Goal: Information Seeking & Learning: Learn about a topic

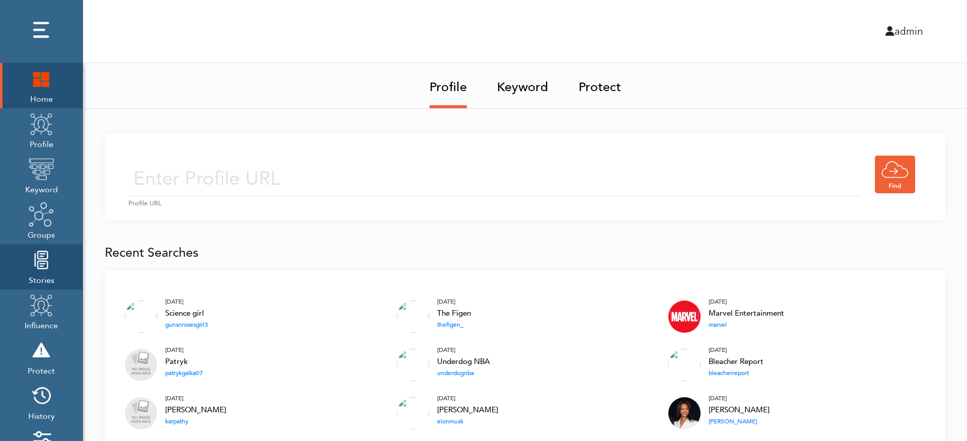
scroll to position [120, 0]
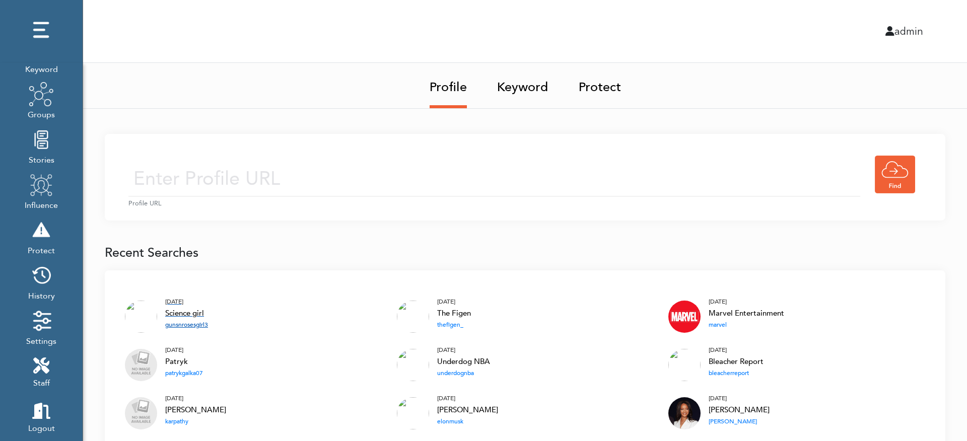
click at [188, 310] on div "Science girl" at bounding box center [186, 313] width 43 height 13
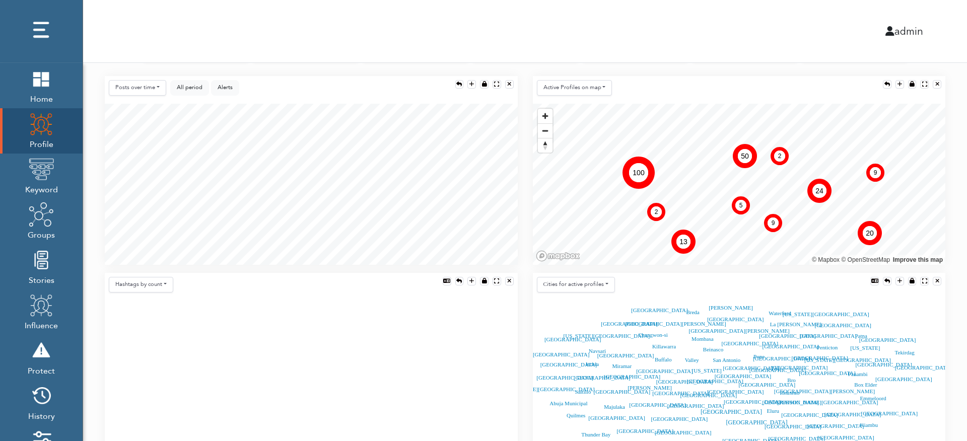
scroll to position [110, 0]
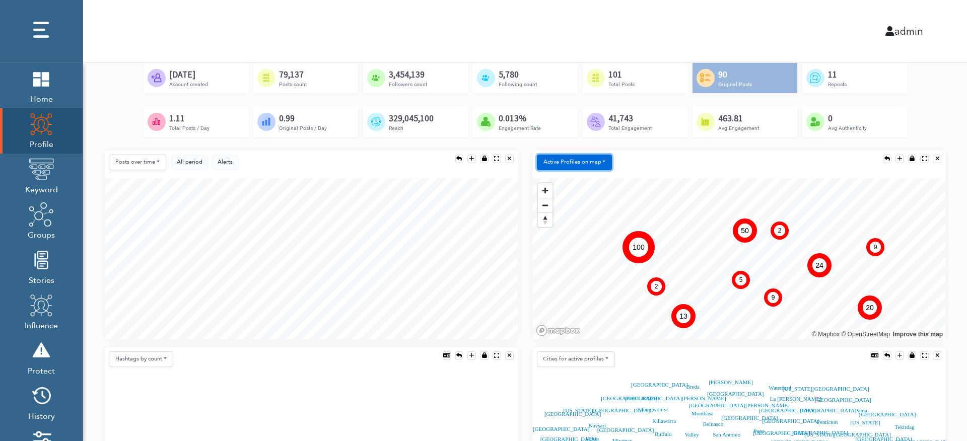
click at [600, 161] on button "Active Profiles on map" at bounding box center [575, 163] width 76 height 16
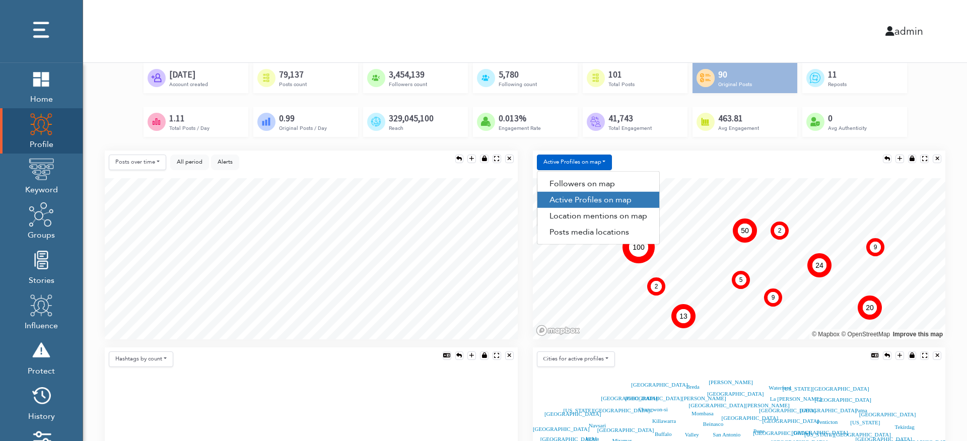
click at [654, 153] on div "Active Profiles on map Followers on map Active Profiles on map Location mention…" at bounding box center [739, 165] width 413 height 28
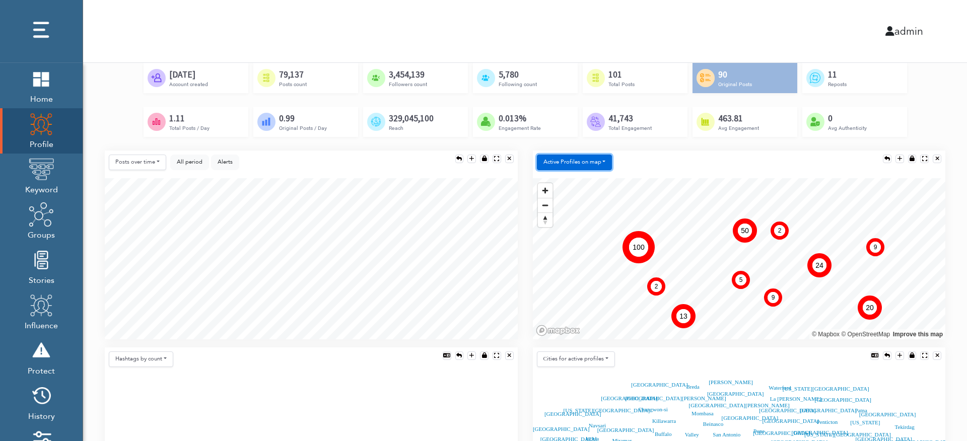
click at [584, 161] on button "Active Profiles on map" at bounding box center [575, 163] width 76 height 16
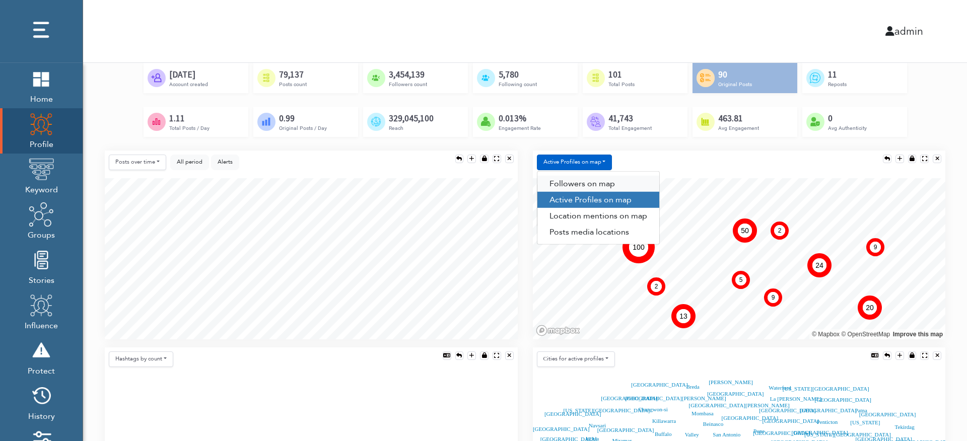
click at [545, 181] on link "Followers on map" at bounding box center [598, 184] width 122 height 16
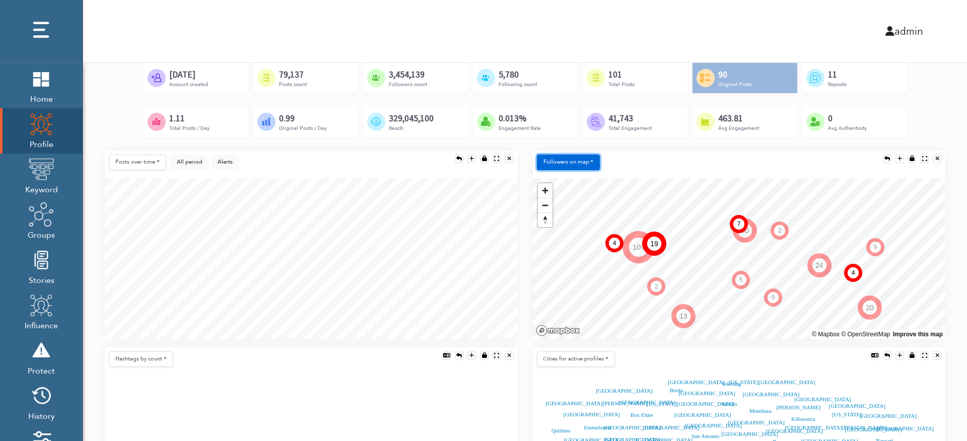
click at [589, 161] on button "Followers on map" at bounding box center [568, 163] width 63 height 16
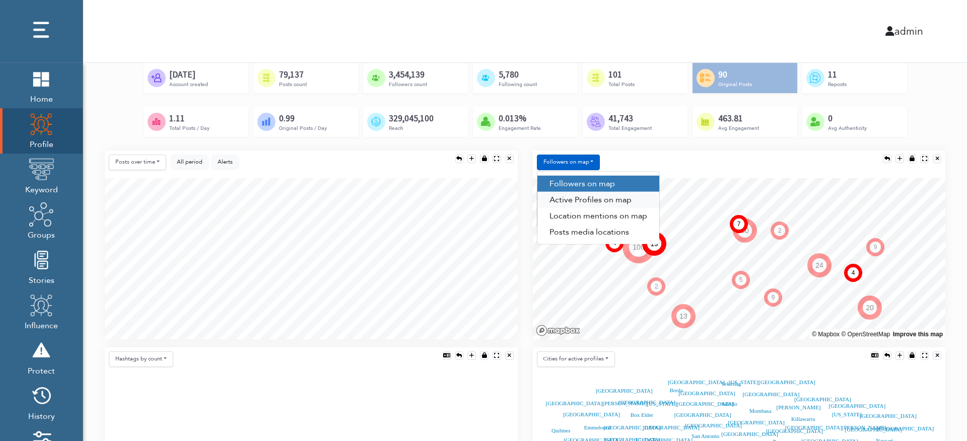
click at [574, 197] on link "Active Profiles on map" at bounding box center [598, 200] width 122 height 16
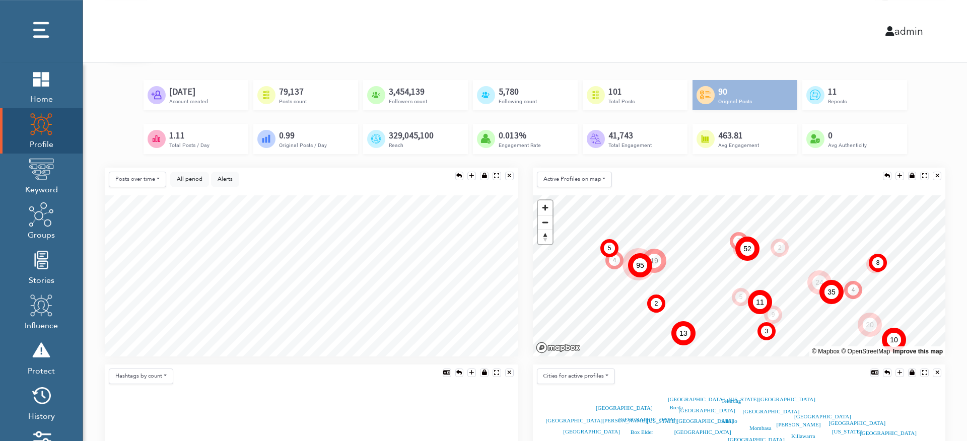
scroll to position [79, 0]
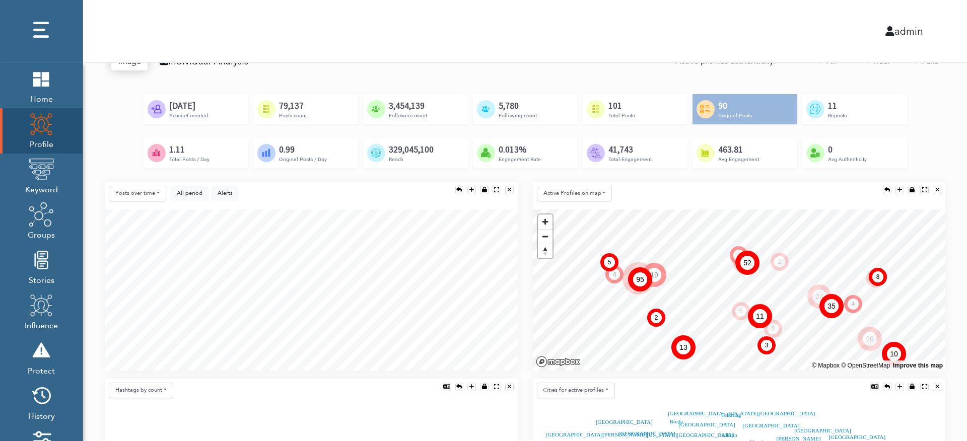
click at [571, 199] on div "Active Profiles on map Followers on map Active Profiles on map Location mention…" at bounding box center [577, 196] width 80 height 20
click at [579, 192] on button "Active Profiles on map" at bounding box center [575, 194] width 76 height 16
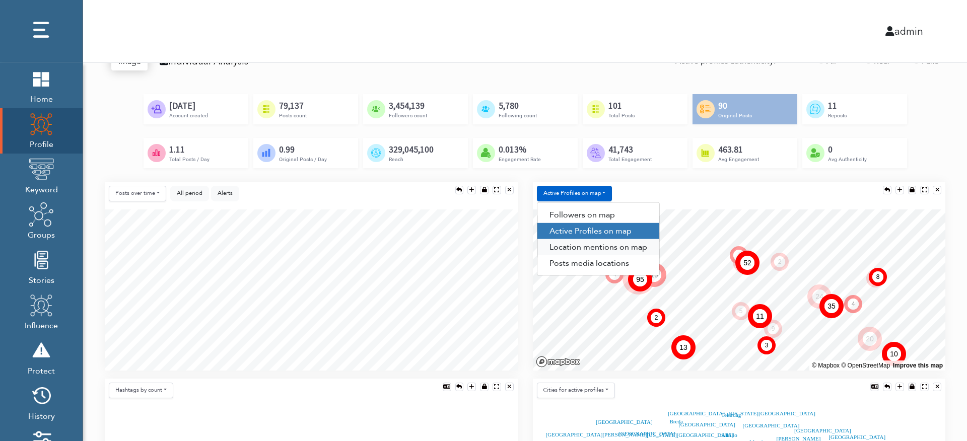
click at [576, 246] on link "Location mentions on map" at bounding box center [598, 247] width 122 height 16
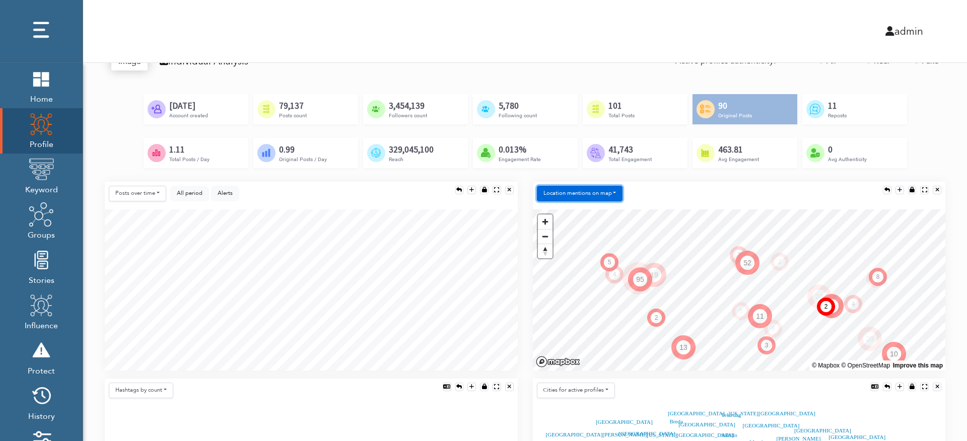
click at [583, 190] on button "Location mentions on map" at bounding box center [580, 194] width 86 height 16
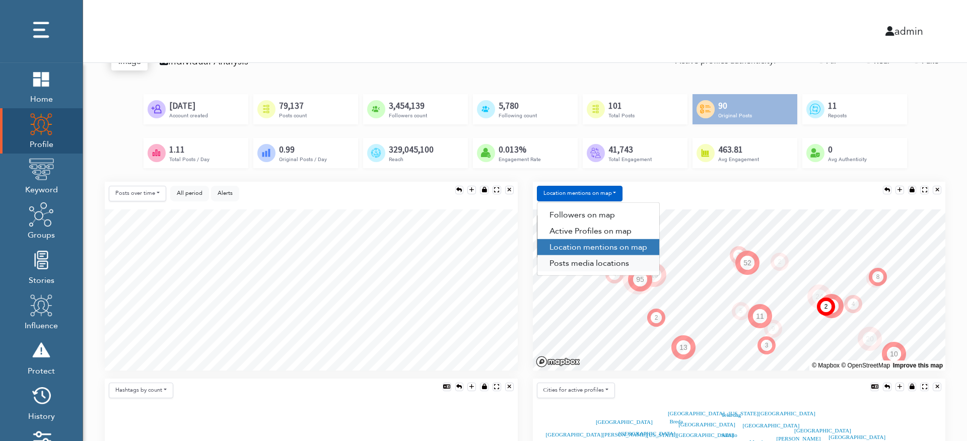
click at [577, 264] on link "Posts media locations" at bounding box center [598, 263] width 122 height 16
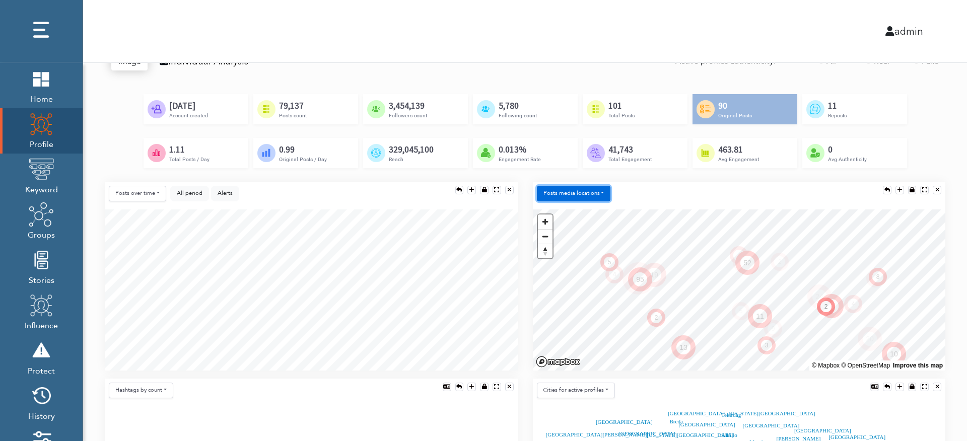
click at [565, 190] on button "Posts media locations" at bounding box center [574, 194] width 74 height 16
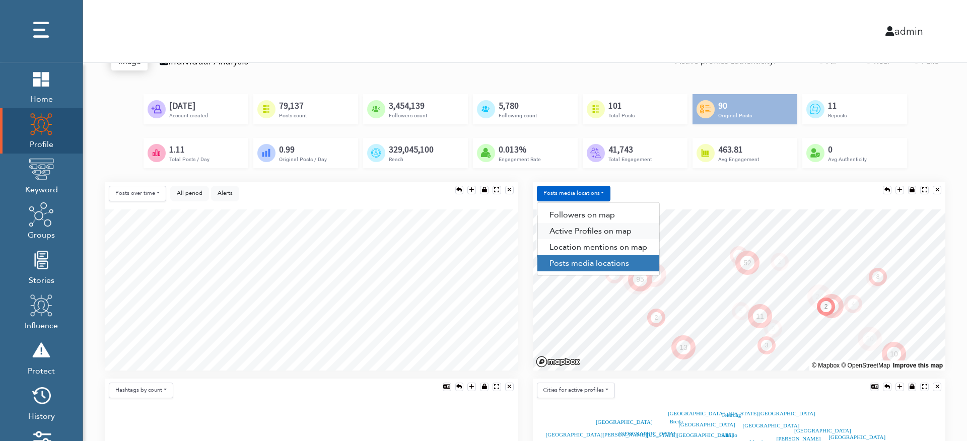
click at [581, 228] on link "Active Profiles on map" at bounding box center [598, 231] width 122 height 16
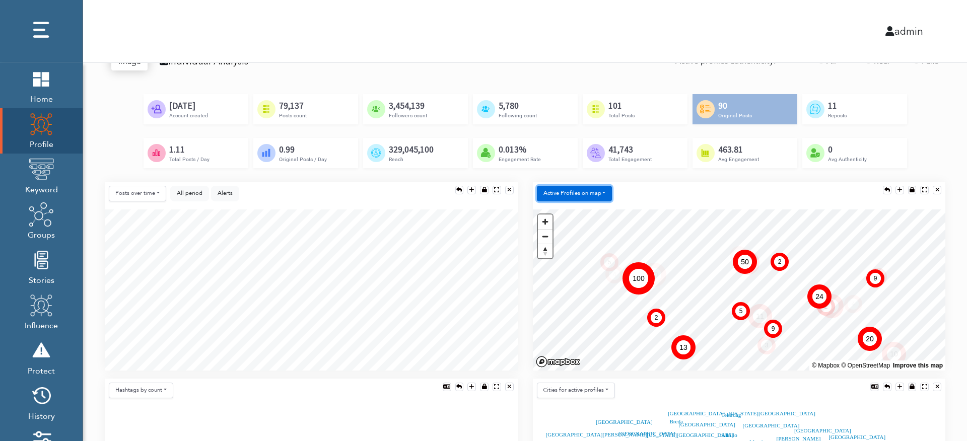
click at [590, 193] on button "Active Profiles on map" at bounding box center [575, 194] width 76 height 16
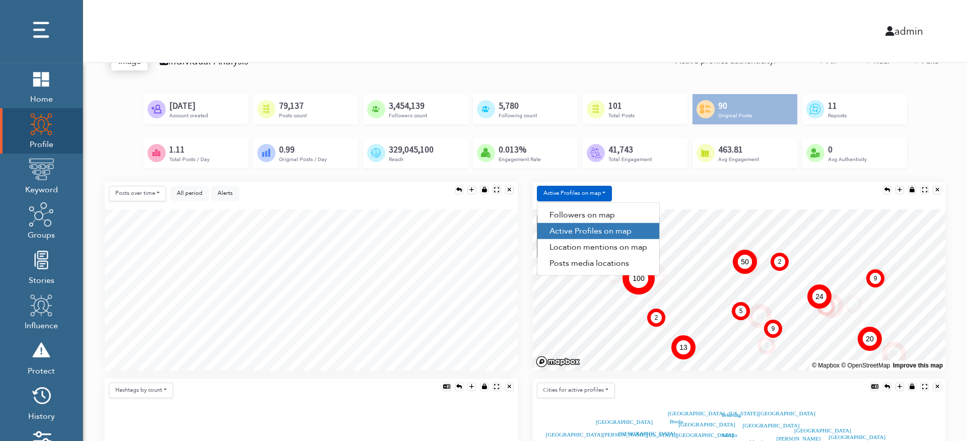
click at [612, 56] on div "admin" at bounding box center [525, 31] width 899 height 62
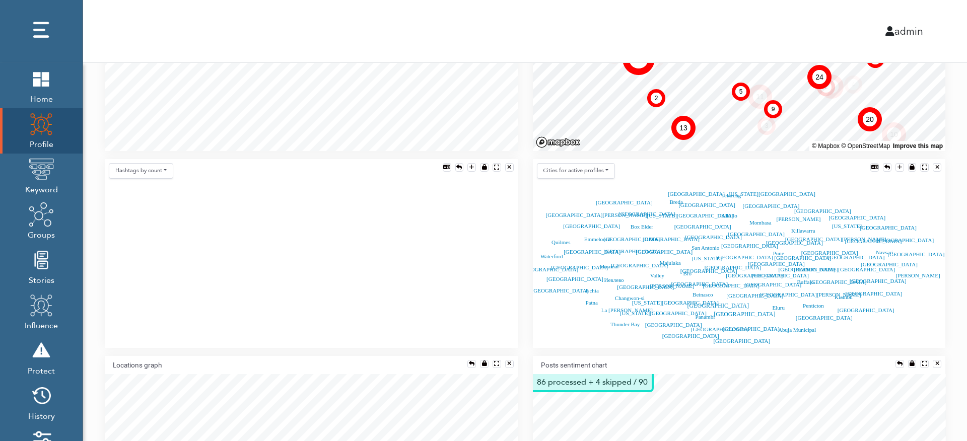
scroll to position [298, 0]
click at [602, 164] on button "Сities for active profiles" at bounding box center [576, 172] width 78 height 16
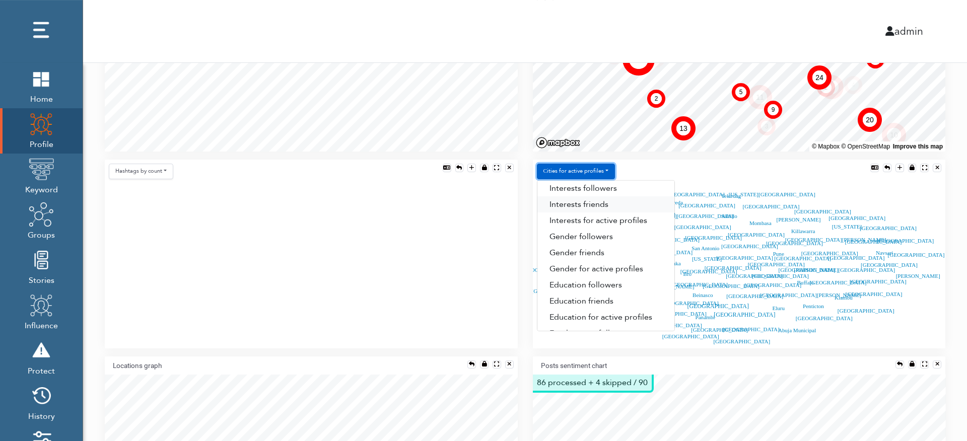
scroll to position [116, 0]
click at [569, 319] on link "Top influencers" at bounding box center [605, 319] width 137 height 16
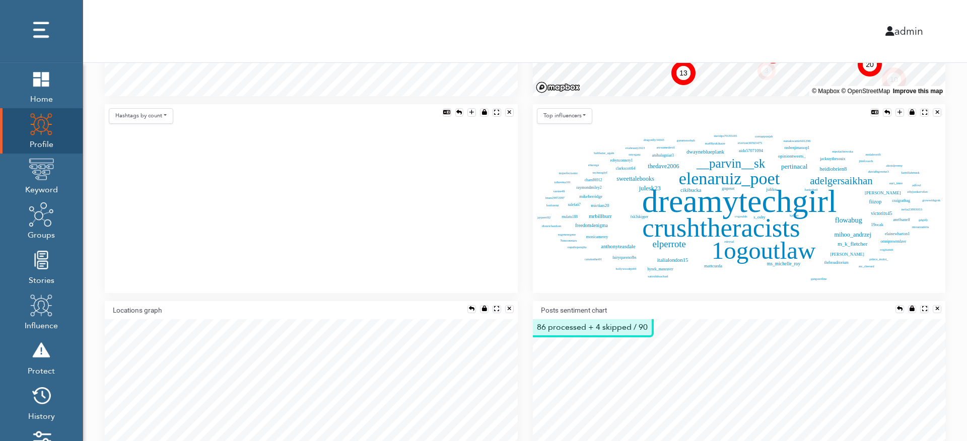
scroll to position [239, 0]
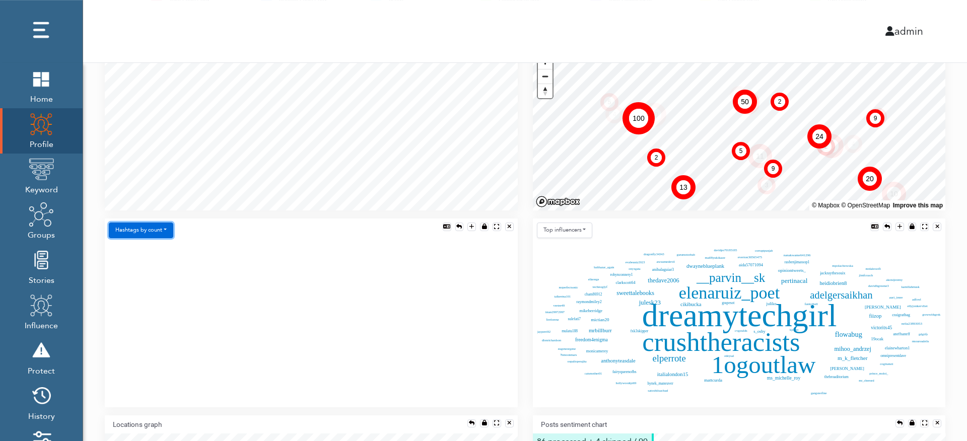
click at [159, 225] on button "Hashtags by count" at bounding box center [141, 231] width 64 height 16
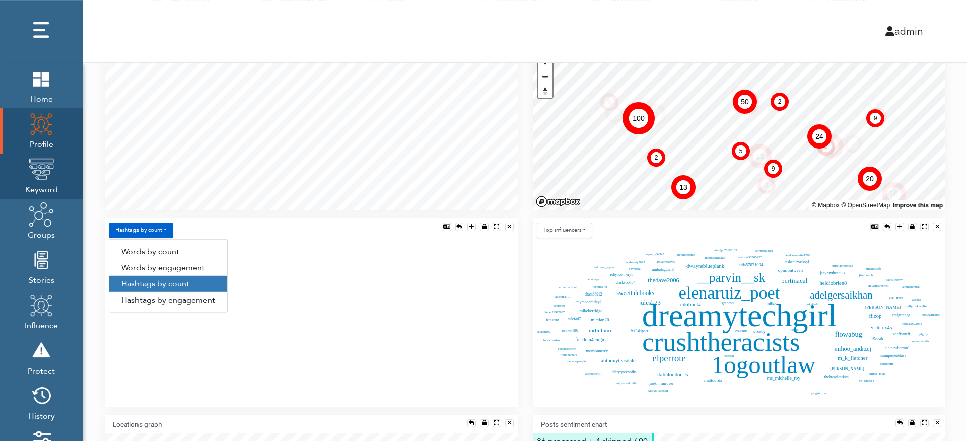
click at [45, 173] on img at bounding box center [41, 169] width 25 height 25
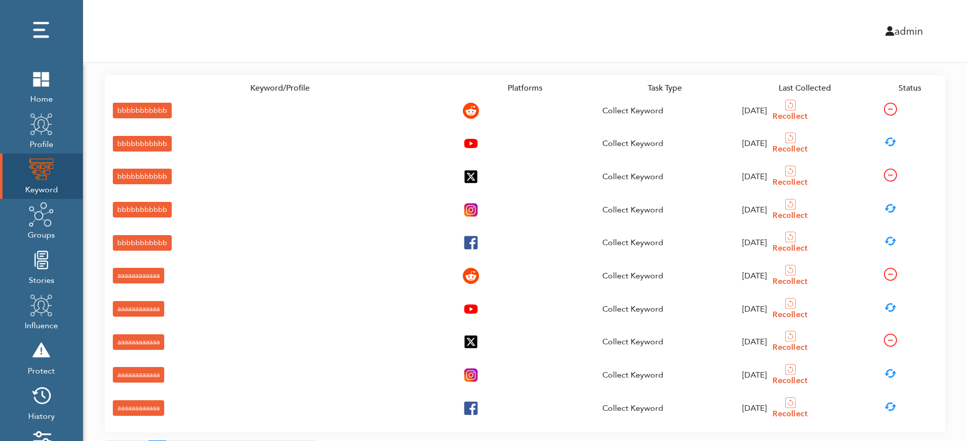
scroll to position [56, 0]
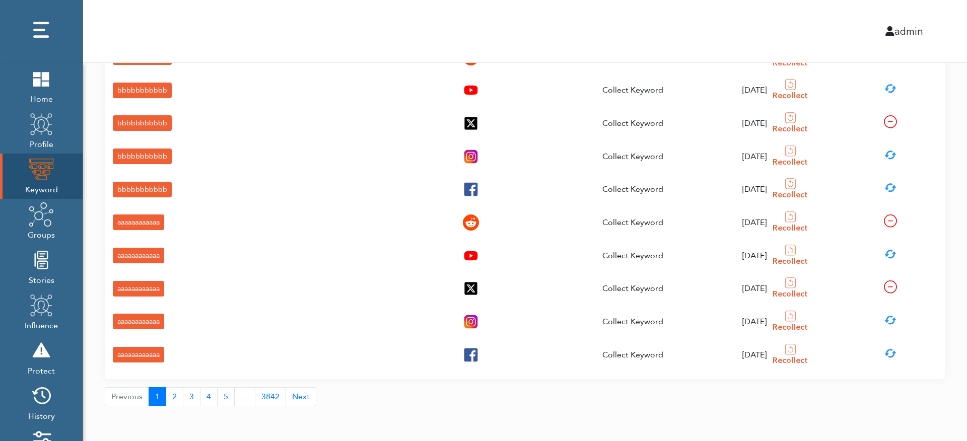
click at [153, 255] on div "aaaaaaaaaaaa" at bounding box center [138, 256] width 51 height 16
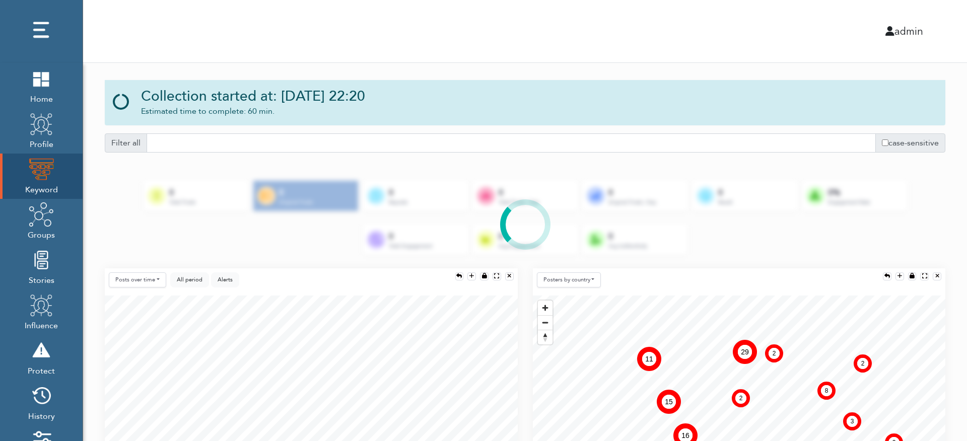
click at [570, 272] on button "Posters by country" at bounding box center [569, 280] width 64 height 16
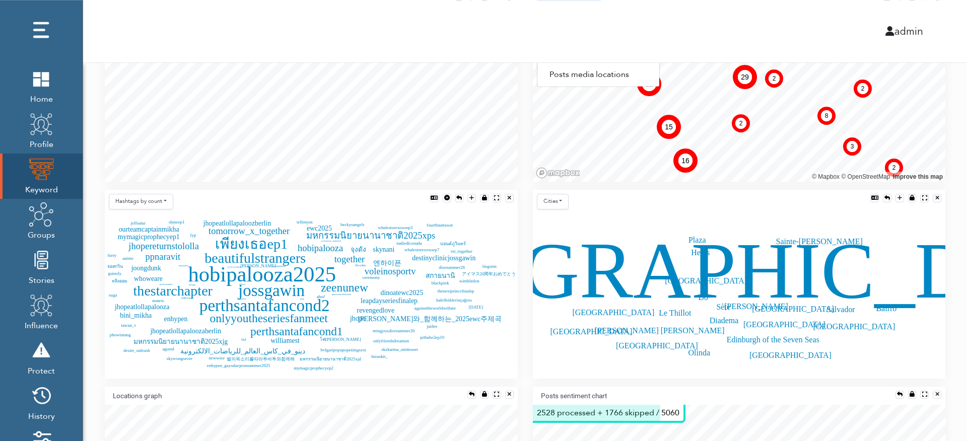
scroll to position [356, 0]
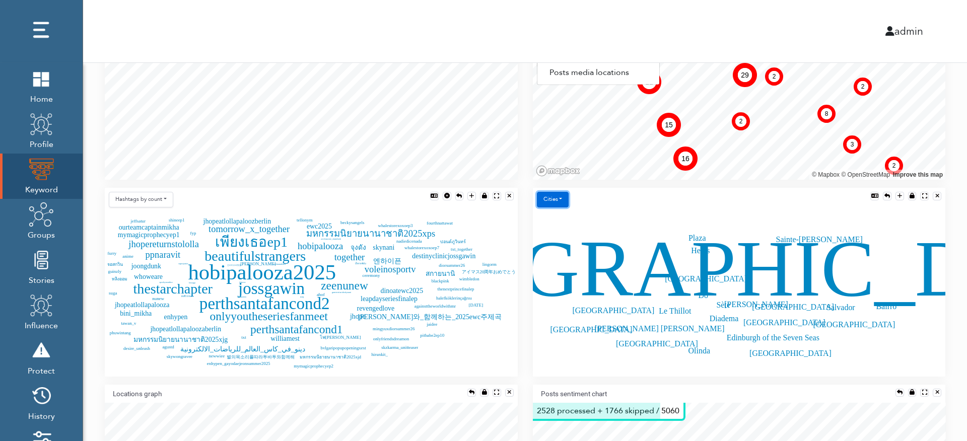
click at [556, 197] on button "Cities" at bounding box center [553, 200] width 32 height 16
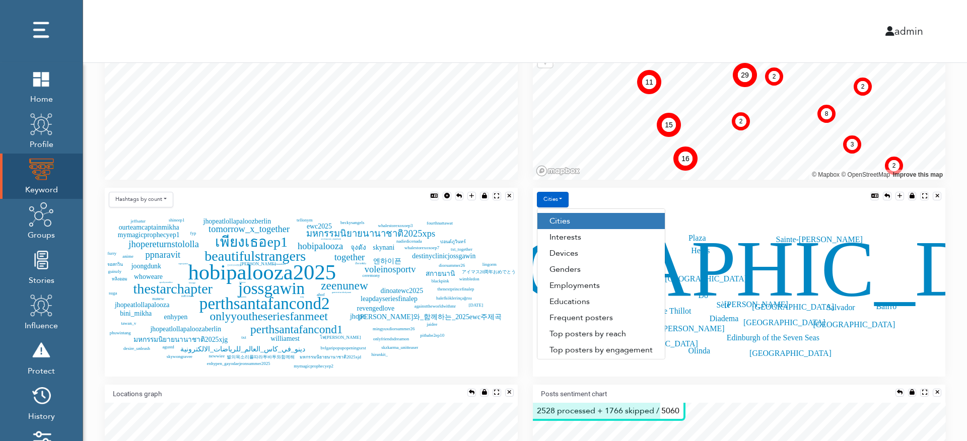
click at [527, 359] on div "Cities Cities Interests Devices Genders Employments Educations Frequent posters…" at bounding box center [739, 286] width 428 height 197
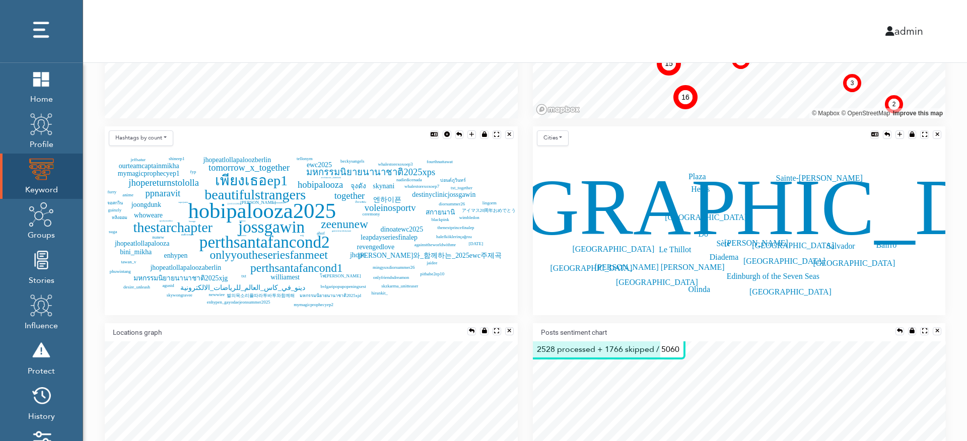
scroll to position [417, 0]
click at [562, 132] on button "Cities" at bounding box center [553, 139] width 32 height 16
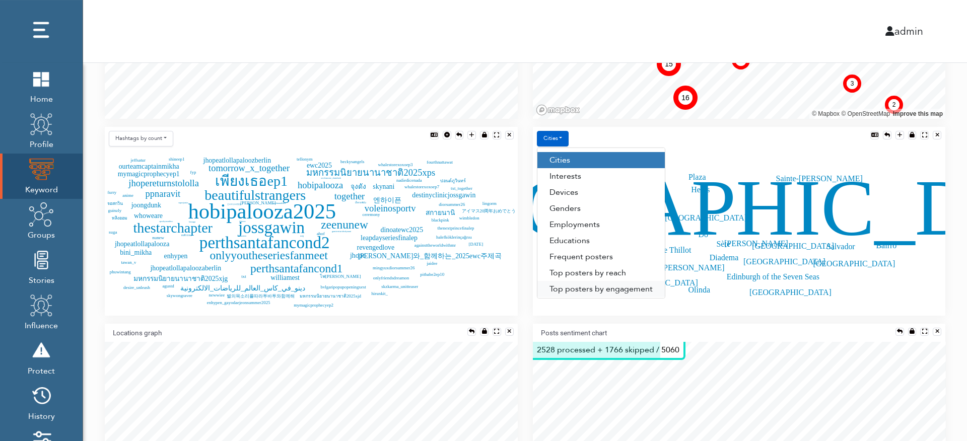
click at [629, 284] on link "Top posters by engagement" at bounding box center [600, 289] width 127 height 16
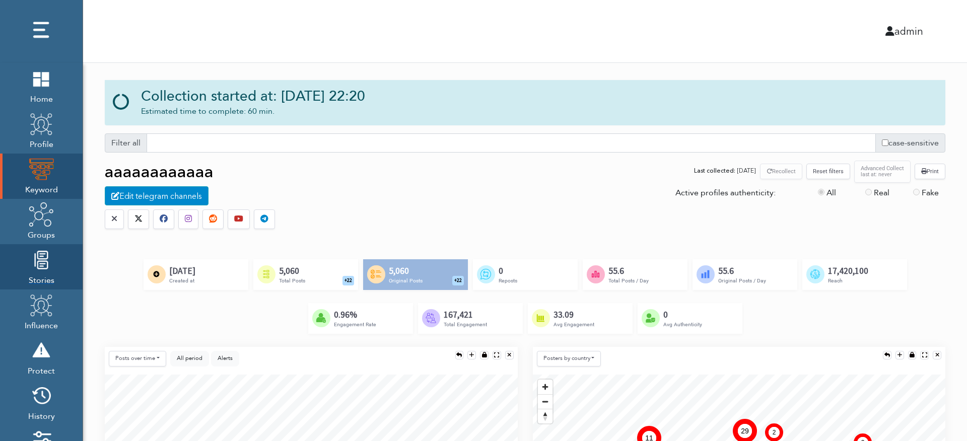
scroll to position [120, 0]
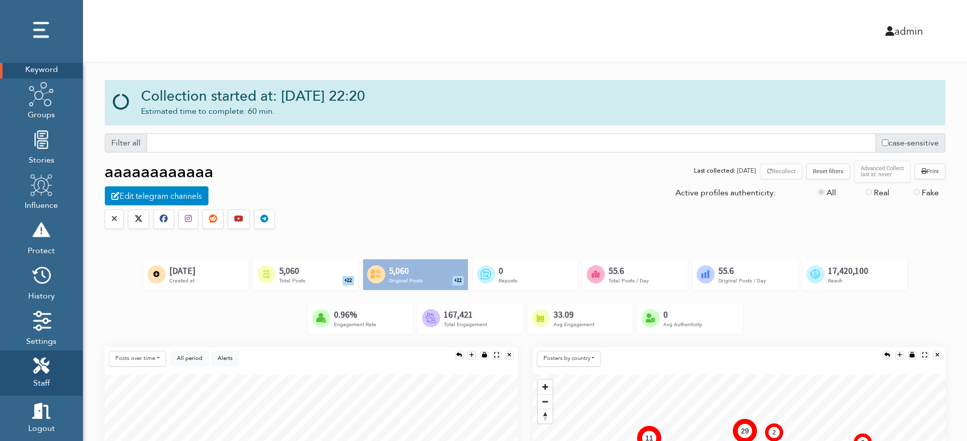
click at [47, 360] on icon at bounding box center [41, 366] width 16 height 16
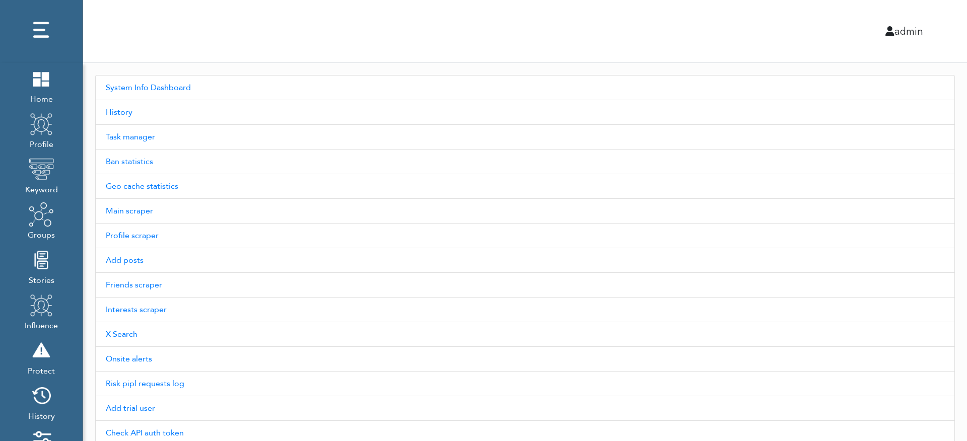
click at [188, 81] on link "System Info Dashboard" at bounding box center [525, 87] width 860 height 25
